Goal: Communication & Community: Answer question/provide support

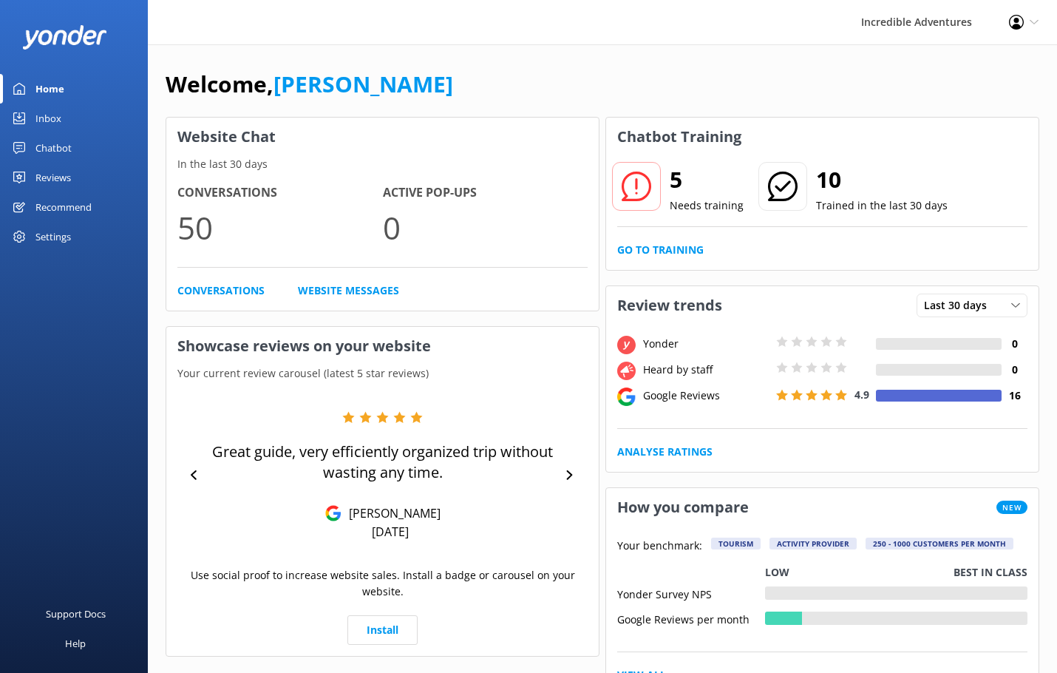
click at [38, 118] on div "Inbox" at bounding box center [48, 118] width 26 height 30
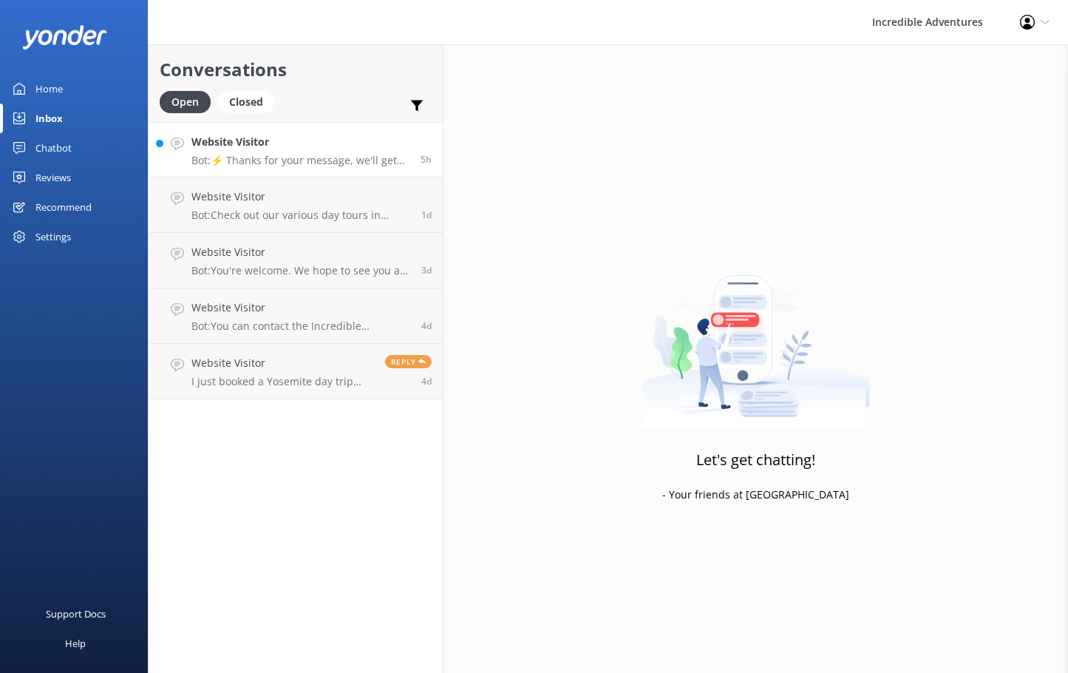
drag, startPoint x: 313, startPoint y: 141, endPoint x: 328, endPoint y: 134, distance: 16.5
click at [313, 141] on h4 "Website Visitor" at bounding box center [300, 142] width 218 height 16
